Goal: Task Accomplishment & Management: Use online tool/utility

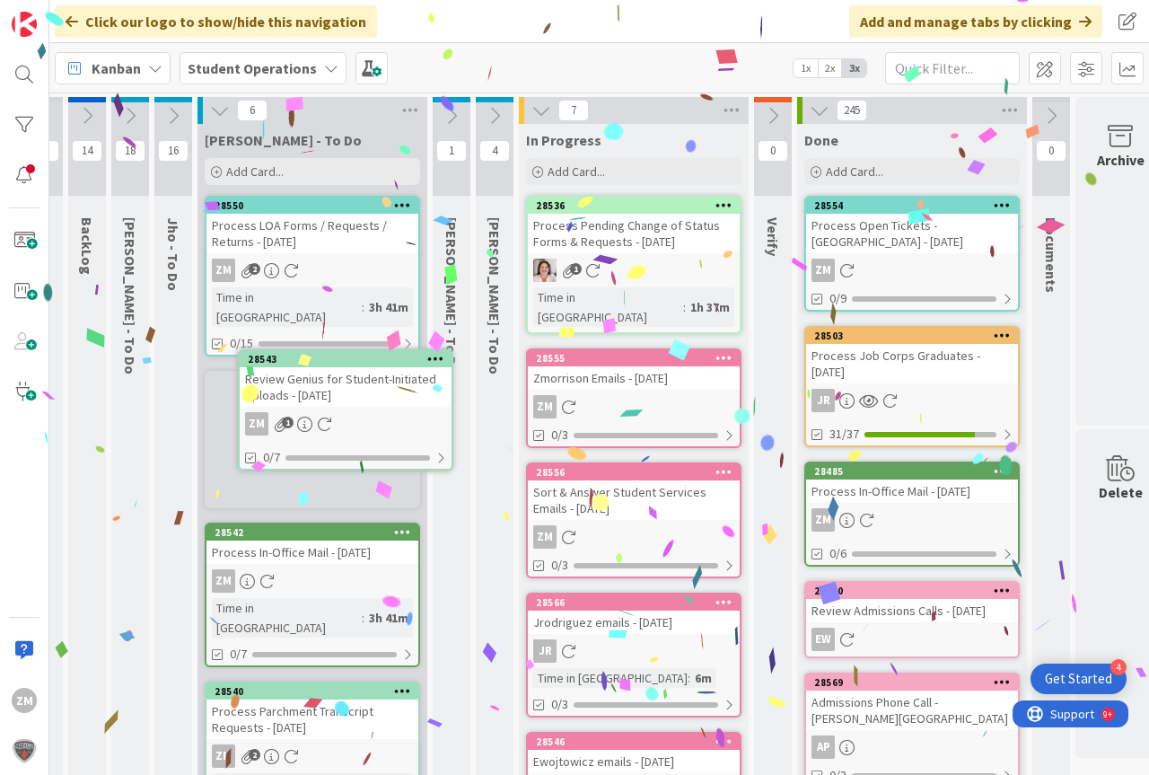
scroll to position [0, 24]
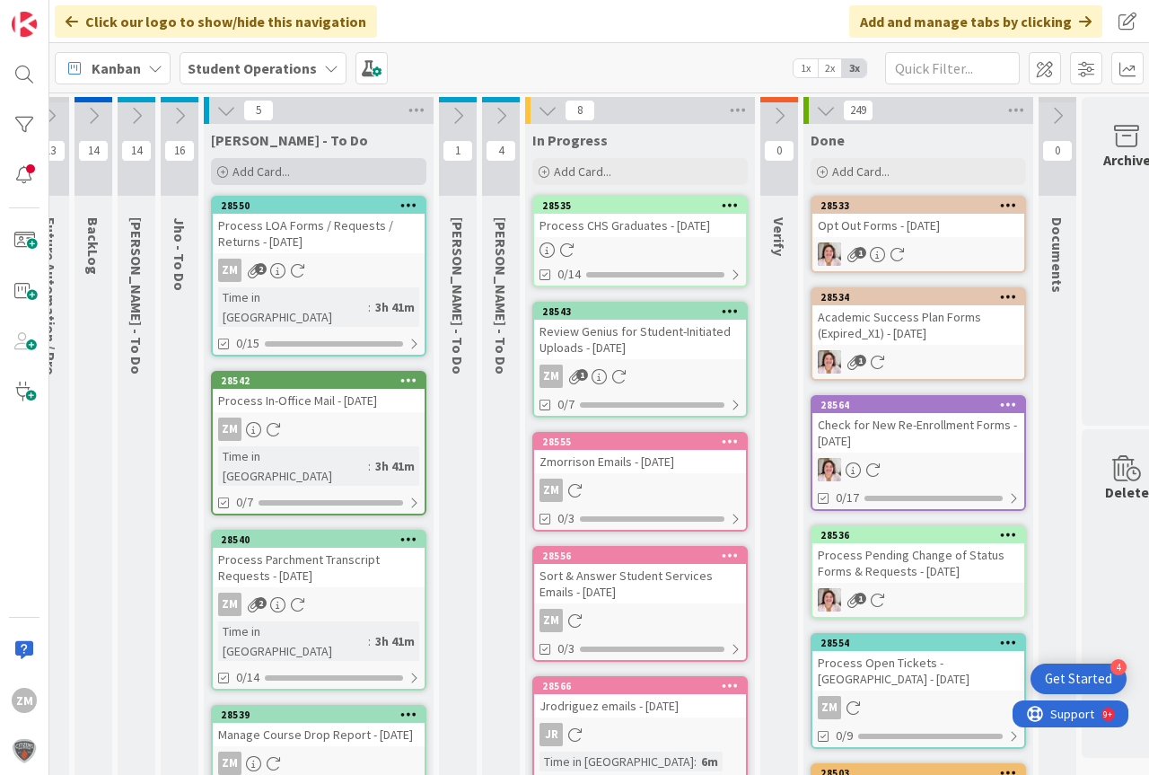
click at [276, 174] on span "Add Card..." at bounding box center [260, 171] width 57 height 16
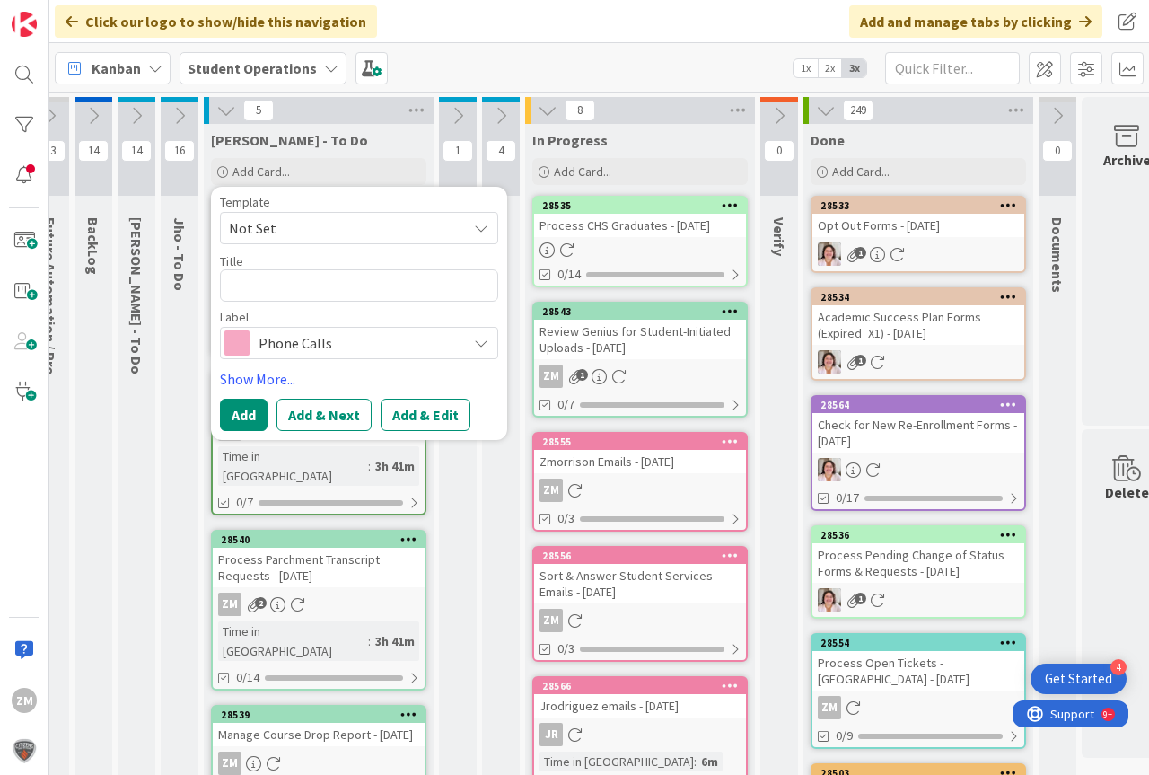
click at [476, 231] on icon at bounding box center [481, 228] width 14 height 14
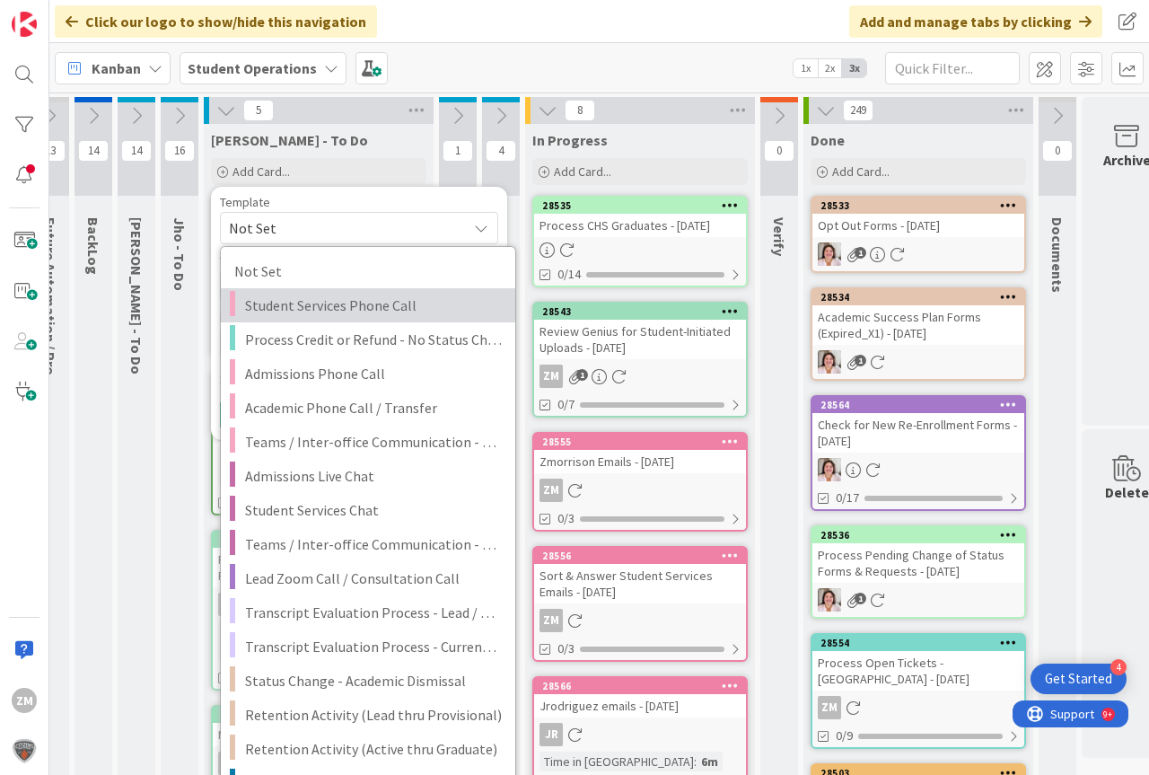
click at [343, 309] on span "Student Services Phone Call" at bounding box center [373, 305] width 257 height 23
type textarea "x"
type textarea "Student Services Phone Call"
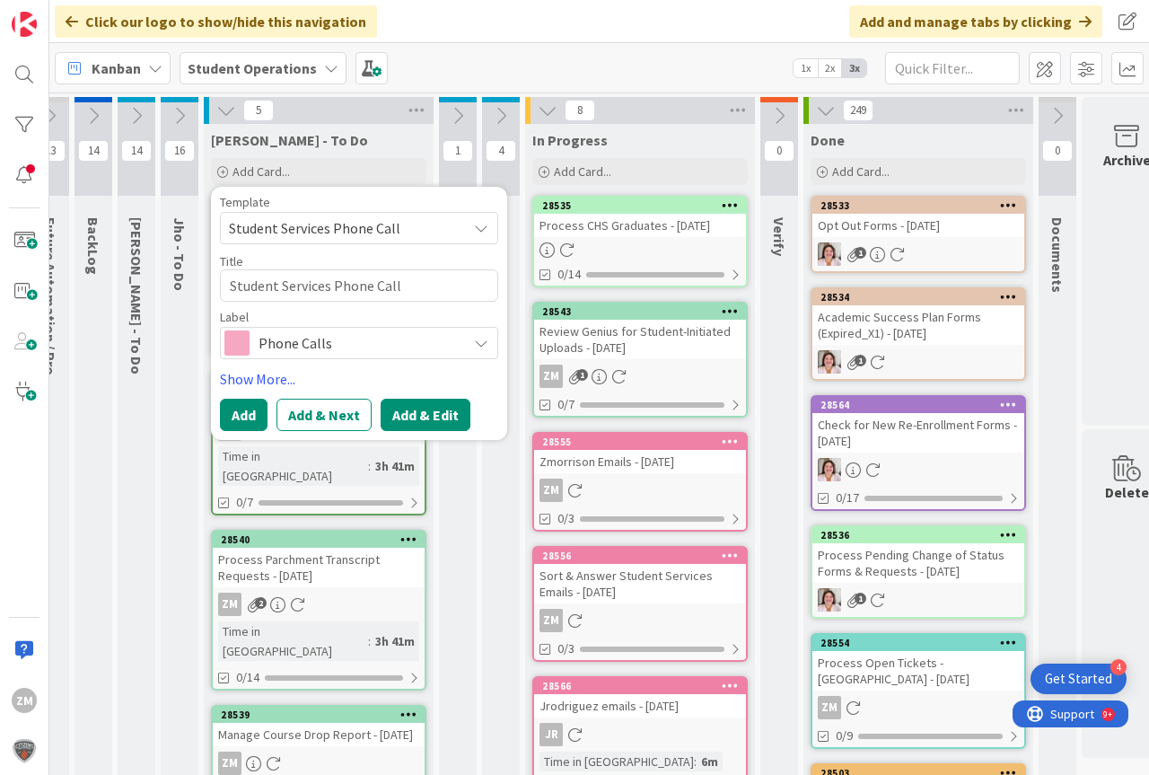
click at [434, 414] on button "Add & Edit" at bounding box center [426, 415] width 90 height 32
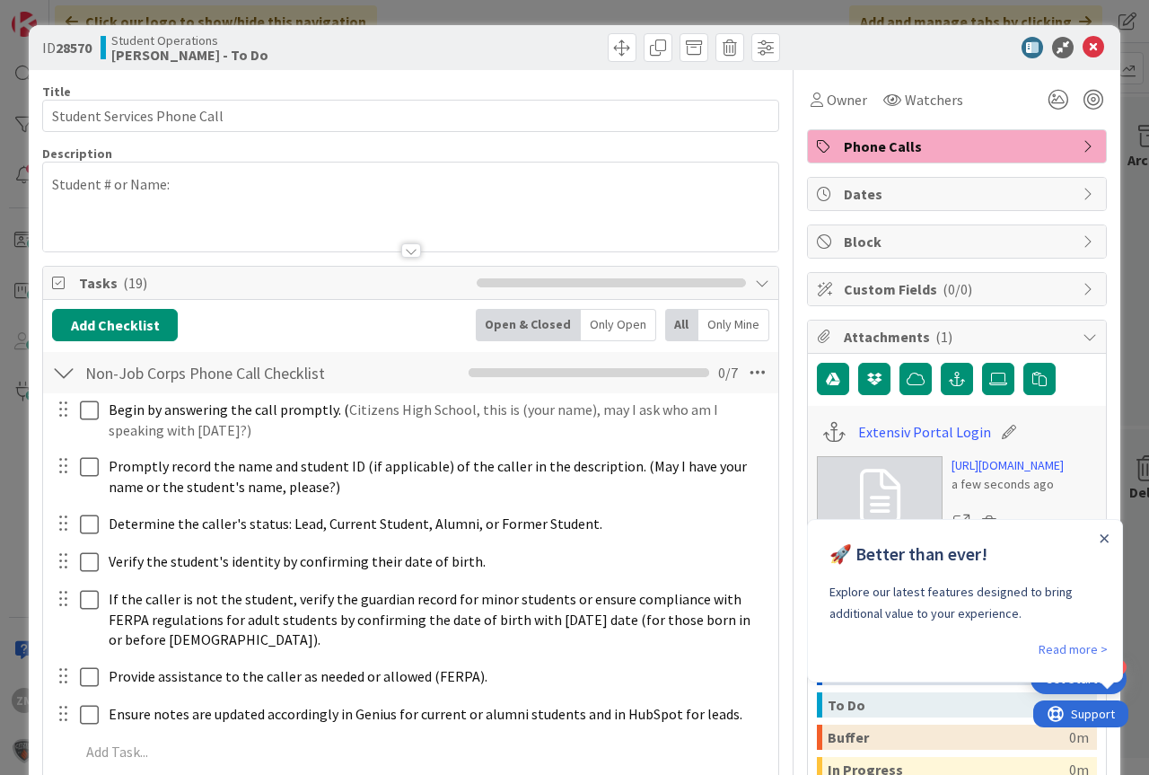
click at [1112, 538] on div "🚀 Better than ever! Explore our latest features designed to bring additional va…" at bounding box center [965, 579] width 314 height 118
click at [193, 187] on p "Student # or Name:" at bounding box center [410, 184] width 717 height 21
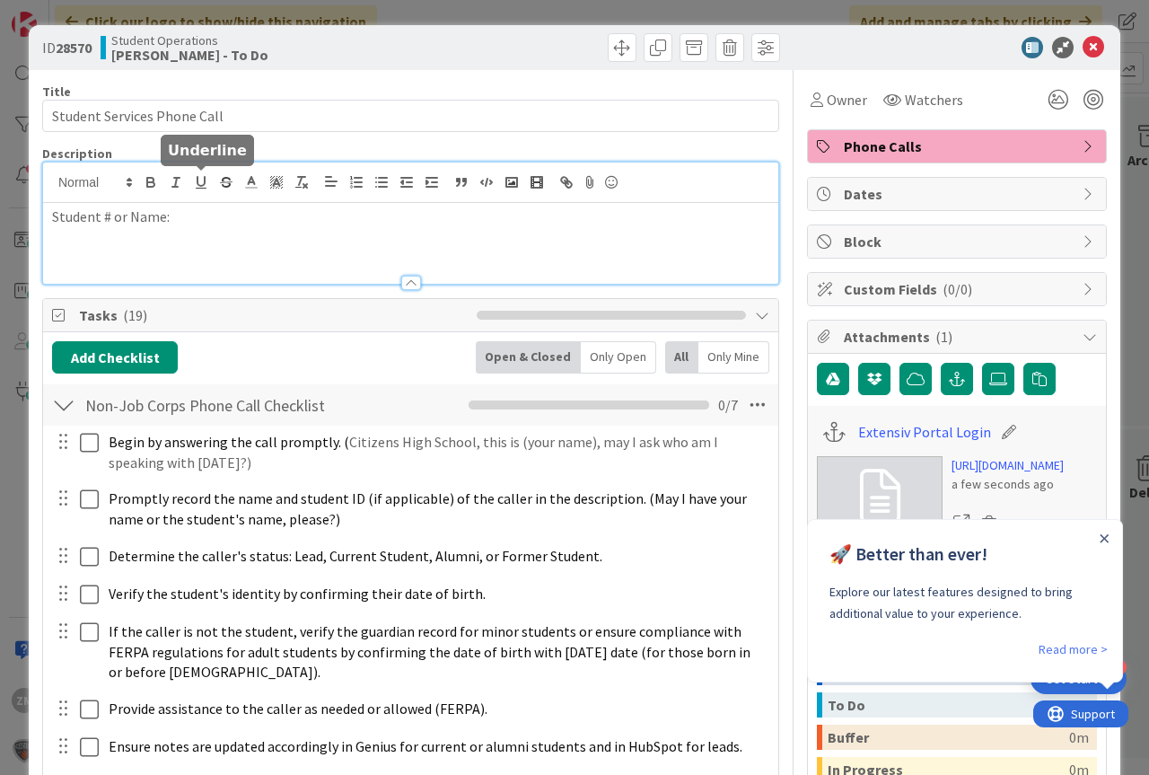
click at [193, 218] on p "Student # or Name:" at bounding box center [410, 216] width 717 height 21
click at [1087, 52] on icon at bounding box center [1093, 48] width 22 height 22
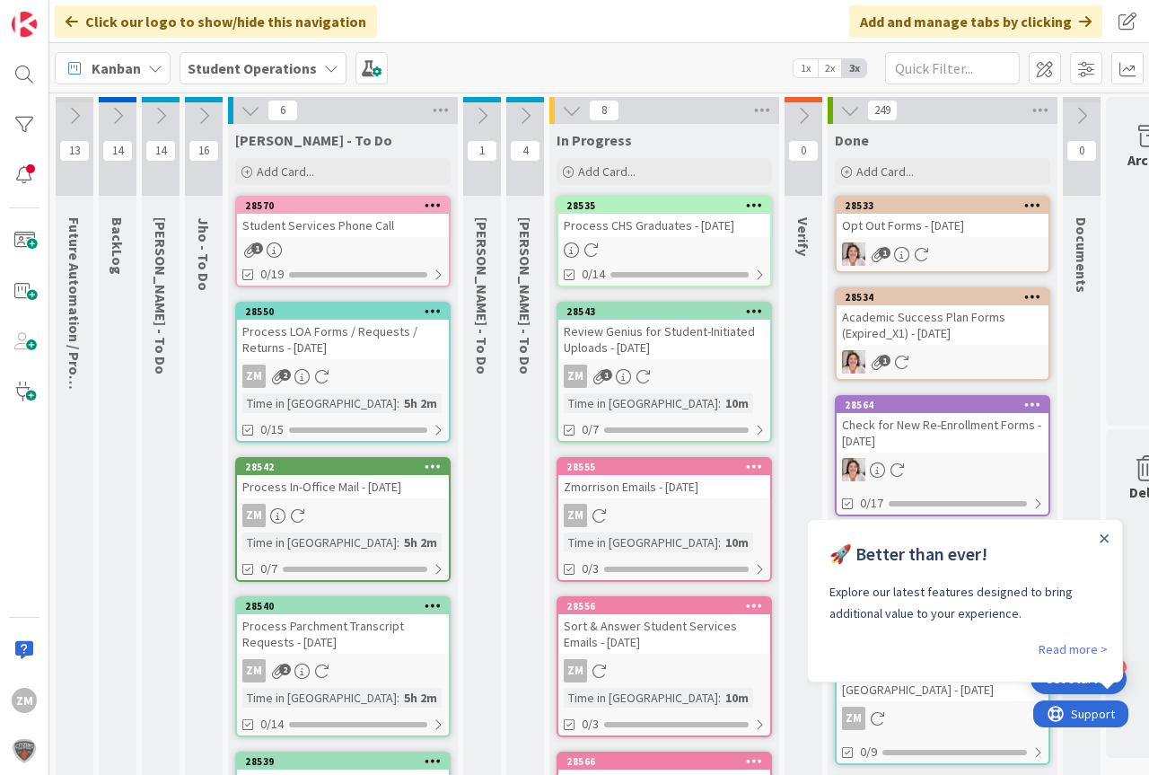
click at [423, 208] on div at bounding box center [432, 205] width 32 height 13
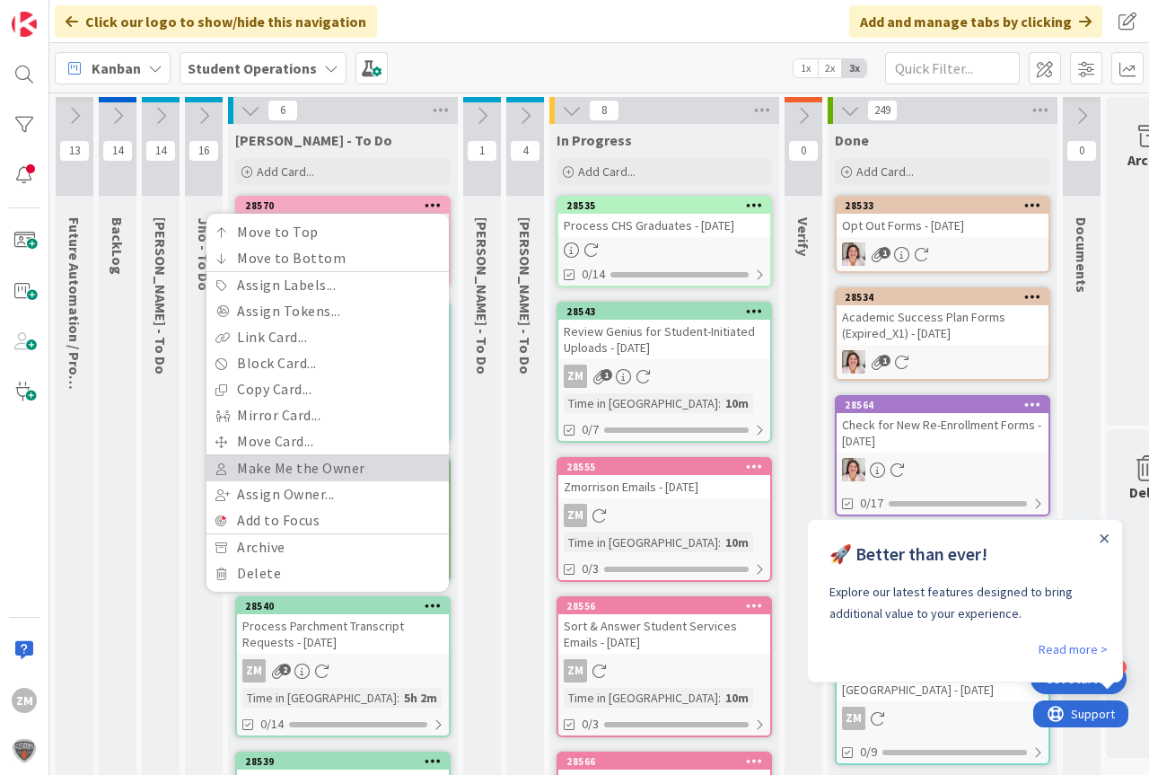
click at [297, 463] on link "Make Me the Owner" at bounding box center [327, 468] width 242 height 26
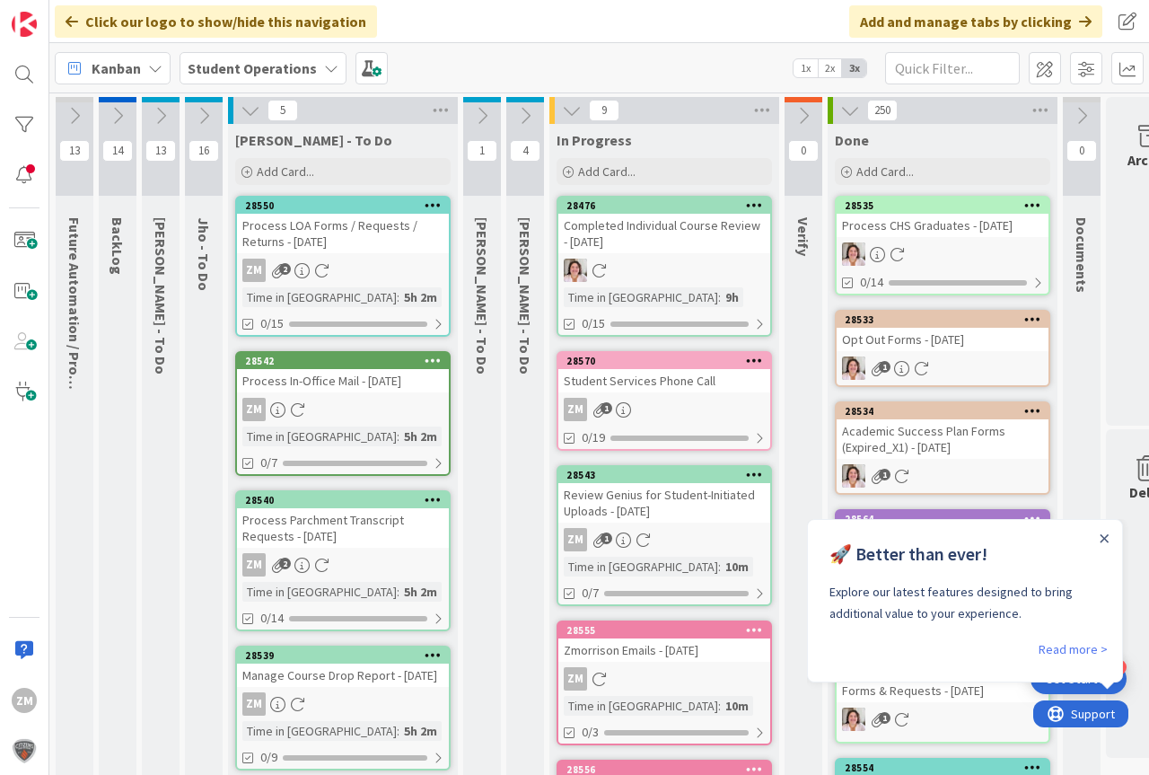
click at [627, 394] on link "28570 Student Services Phone Call ZM 1 0/19" at bounding box center [664, 401] width 215 height 100
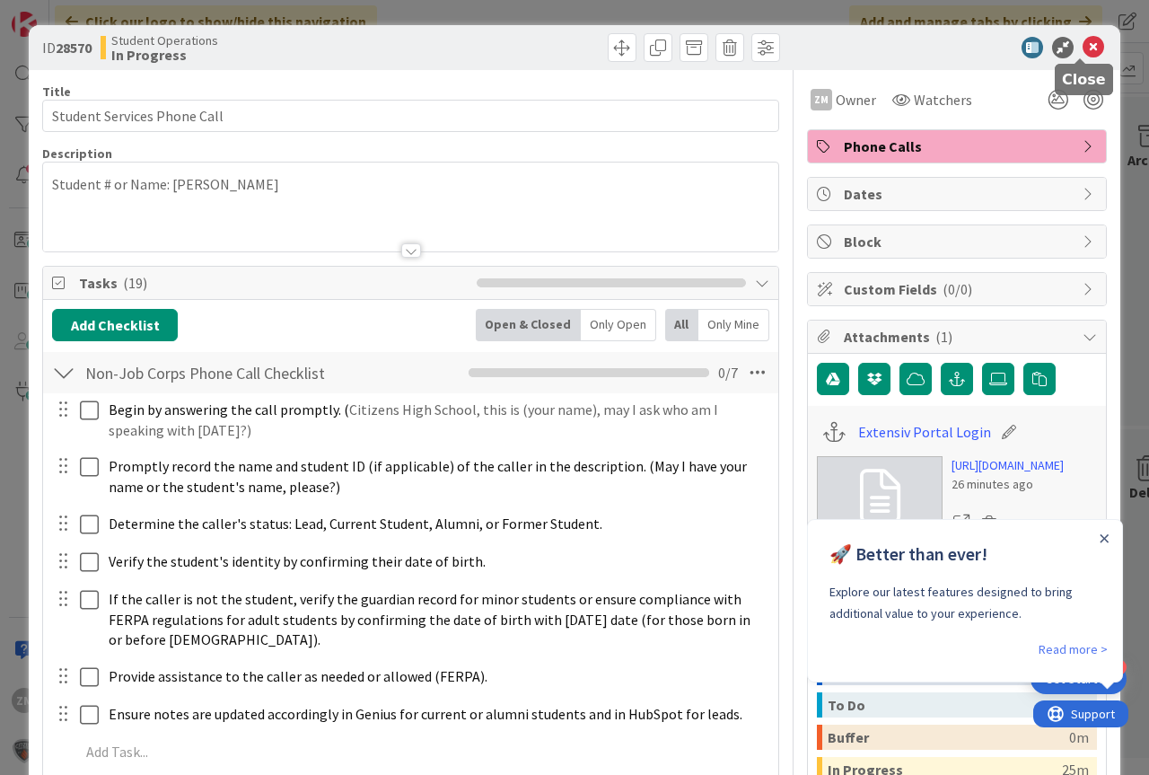
click at [1085, 49] on icon at bounding box center [1093, 48] width 22 height 22
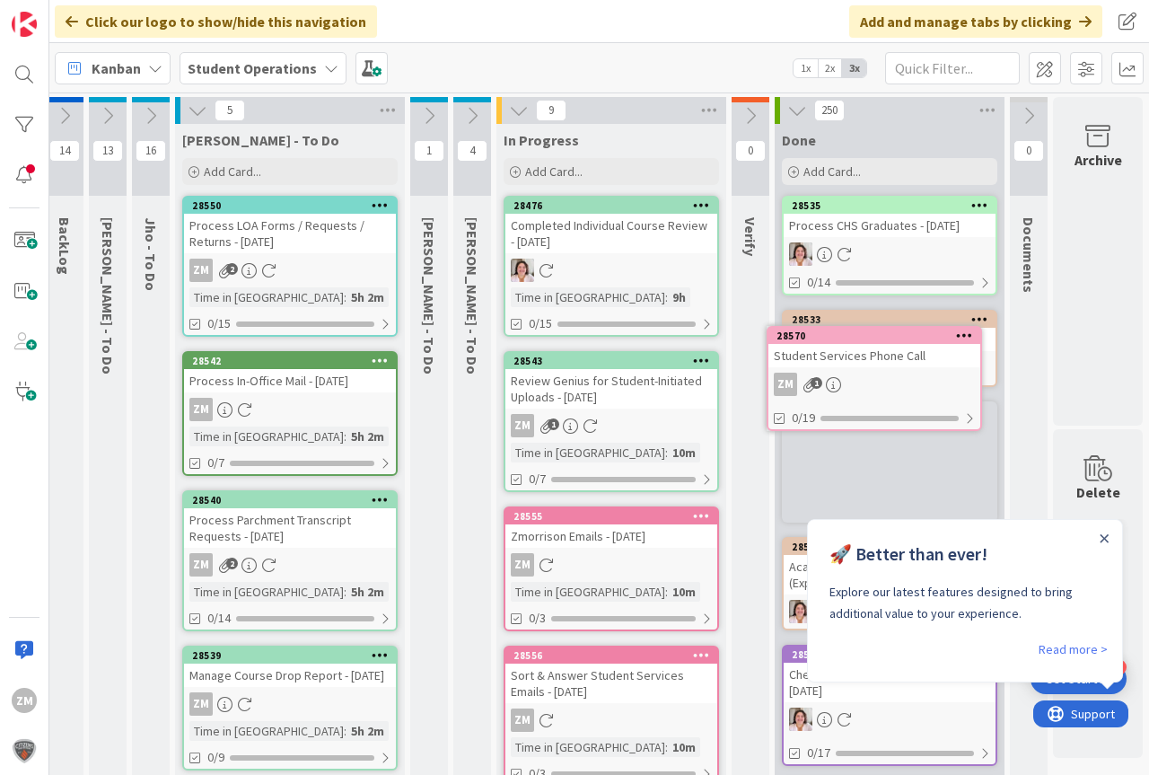
scroll to position [0, 66]
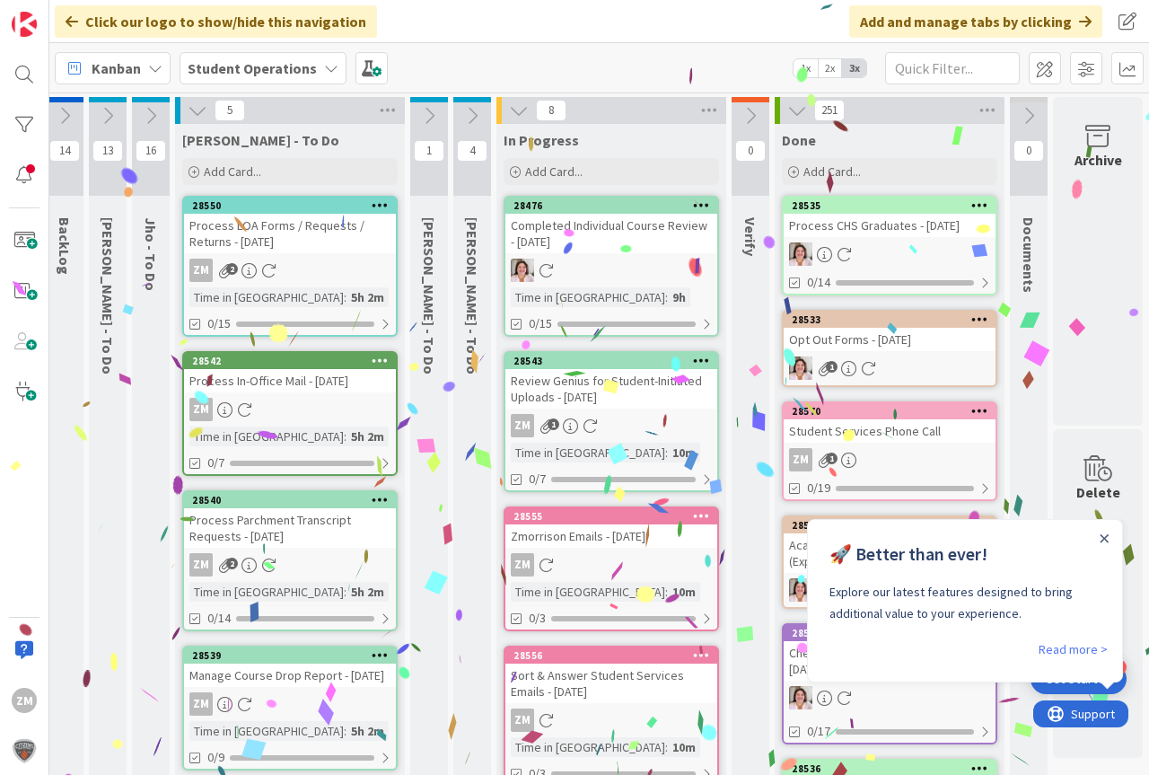
click at [1107, 532] on div "Close Announcement" at bounding box center [1104, 538] width 9 height 18
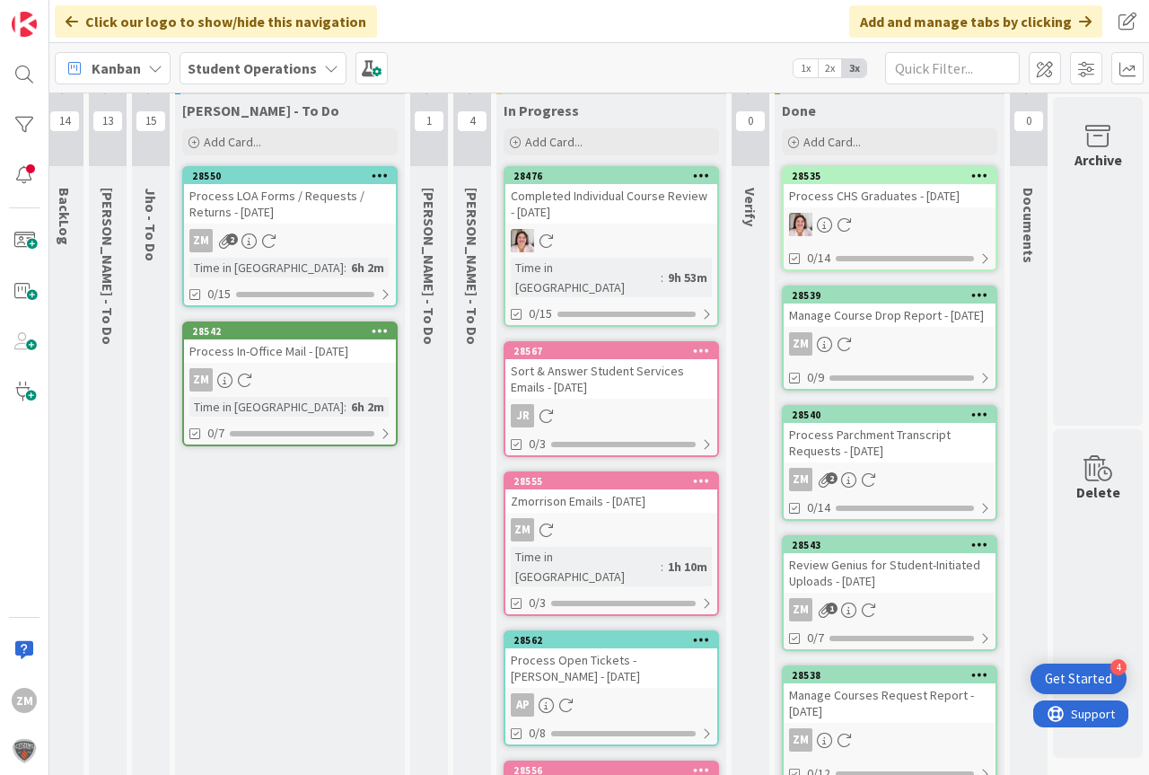
scroll to position [0, 63]
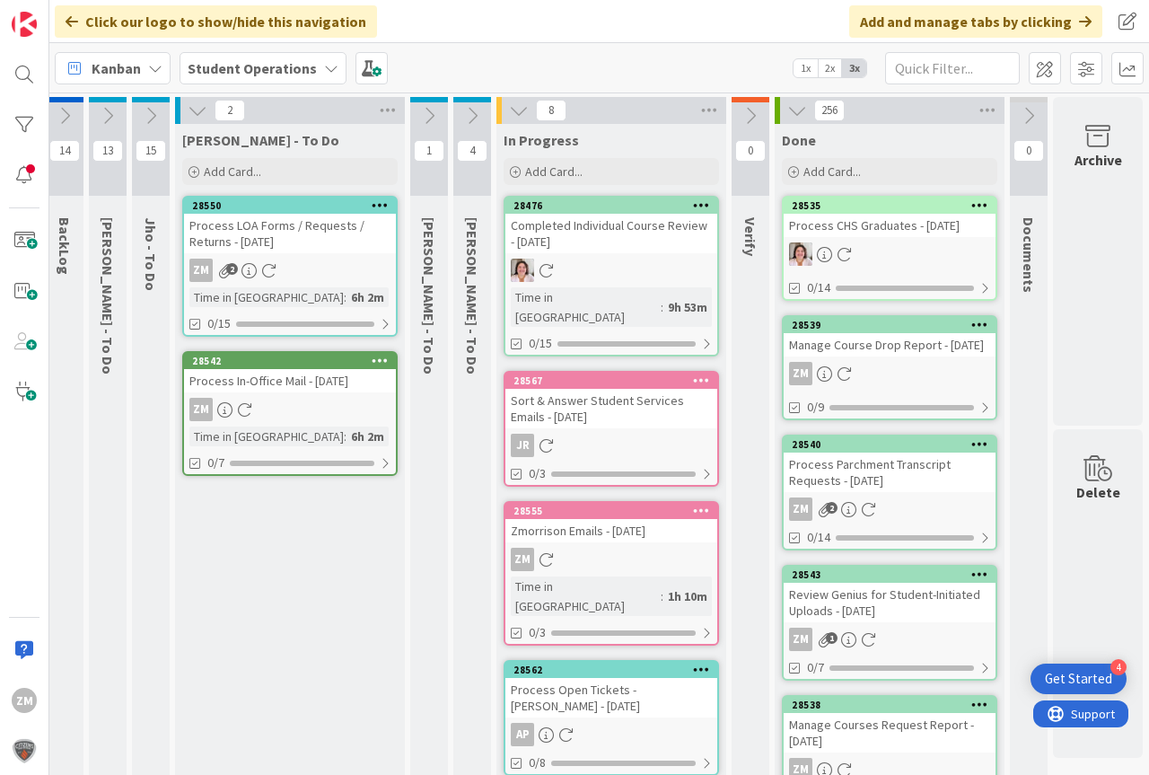
click at [141, 112] on icon at bounding box center [151, 116] width 20 height 20
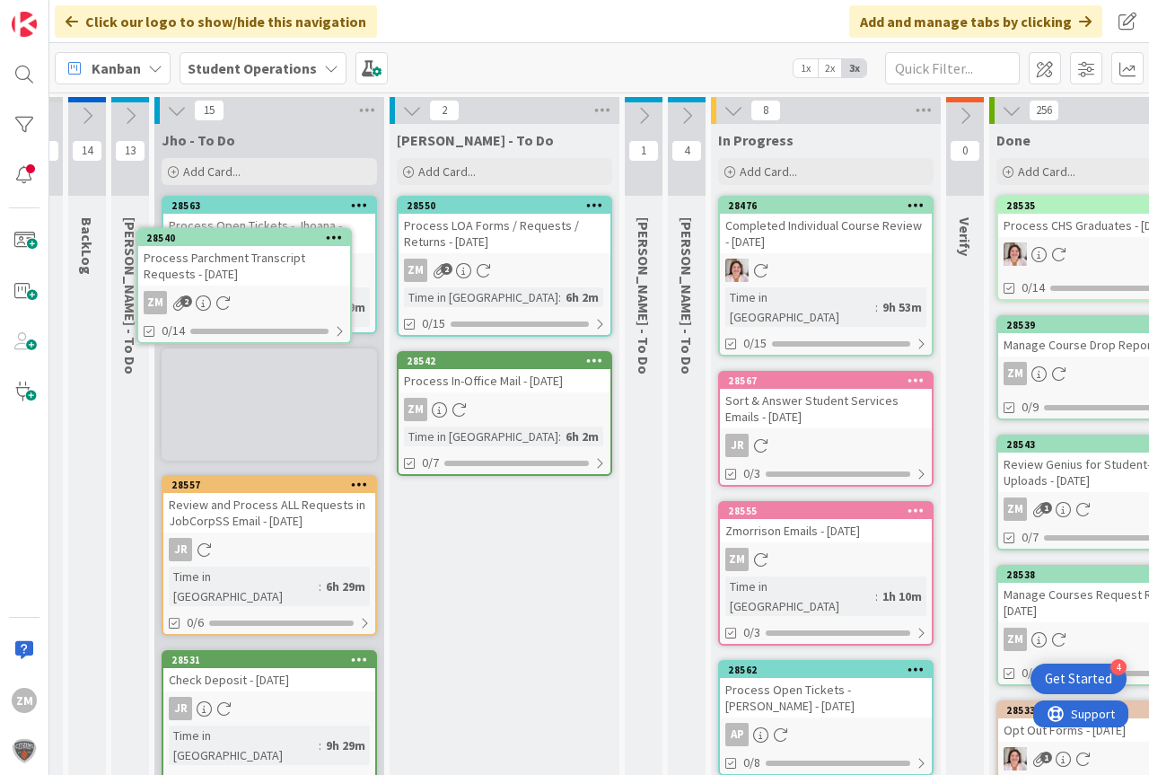
scroll to position [0, 0]
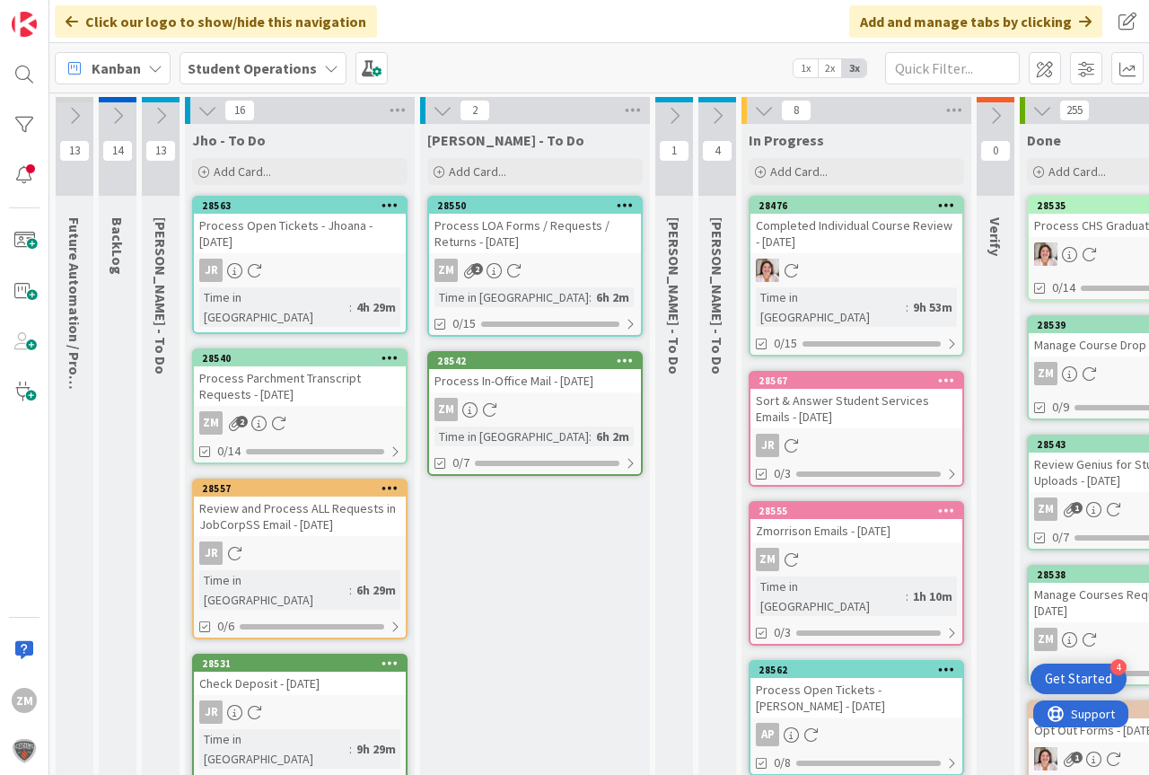
click at [206, 110] on icon at bounding box center [207, 111] width 20 height 20
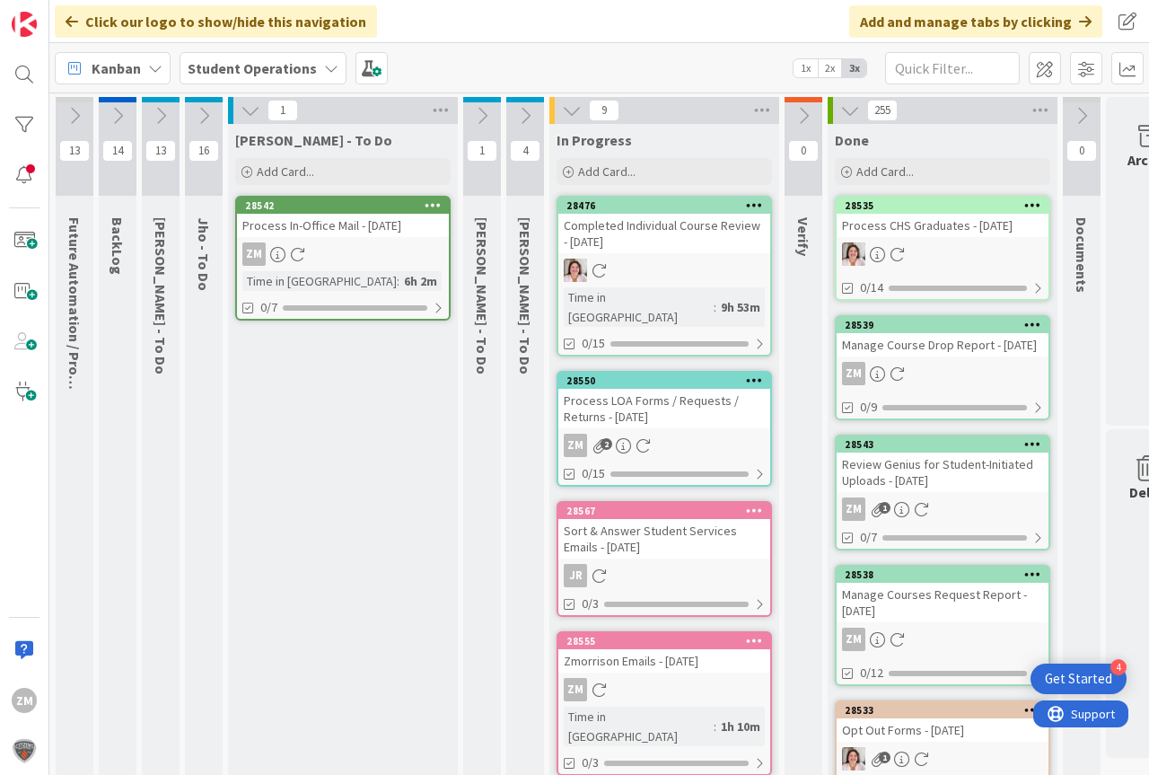
click at [666, 392] on div "Process LOA Forms / Requests / Returns - [DATE]" at bounding box center [664, 408] width 212 height 39
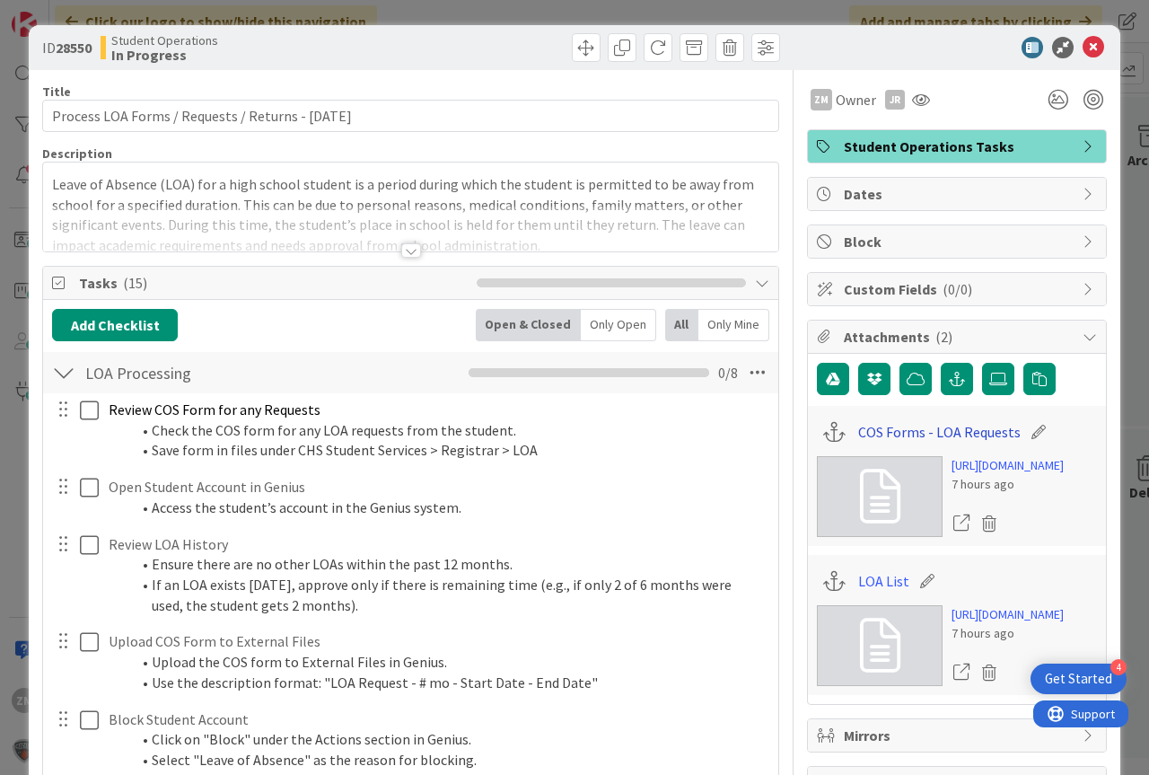
click at [956, 431] on link "COS Forms - LOA Requests" at bounding box center [939, 432] width 162 height 22
click at [879, 592] on link "LOA List" at bounding box center [883, 581] width 51 height 22
click at [1087, 46] on icon at bounding box center [1093, 48] width 22 height 22
